Goal: Information Seeking & Learning: Find specific page/section

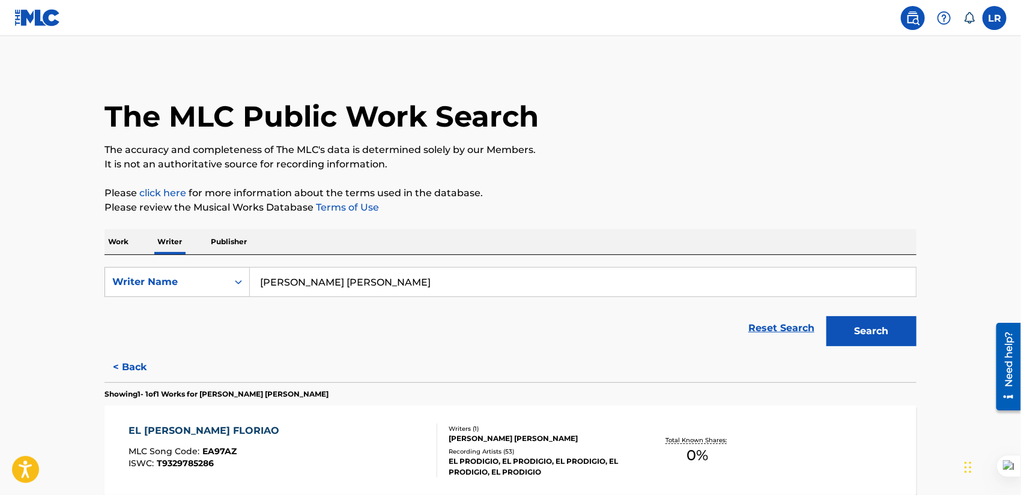
scroll to position [120, 0]
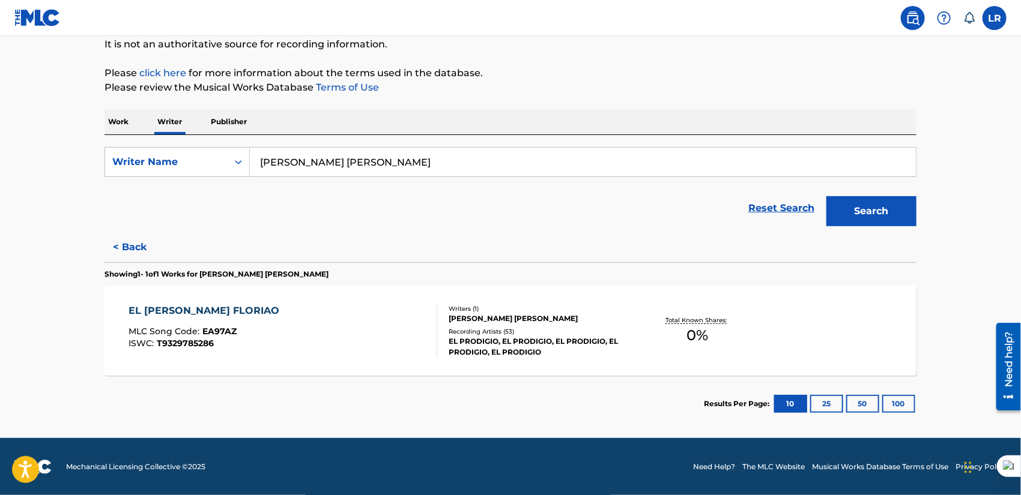
click at [509, 333] on div "Recording Artists ( 53 )" at bounding box center [539, 331] width 181 height 9
